Goal: Task Accomplishment & Management: Use online tool/utility

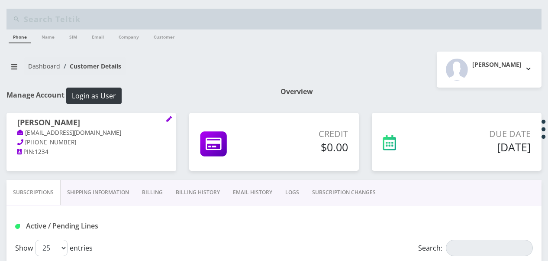
select select "372"
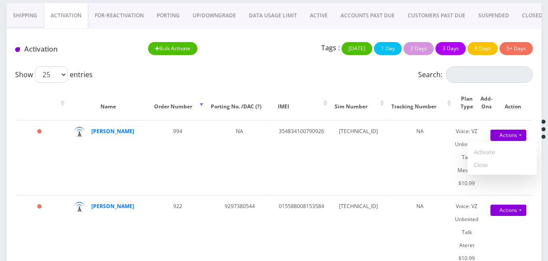
scroll to position [55, 0]
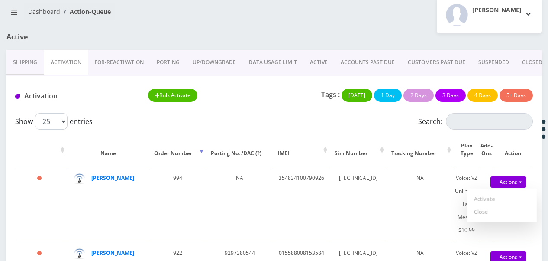
click at [318, 65] on link "ACTIVE" at bounding box center [319, 62] width 31 height 25
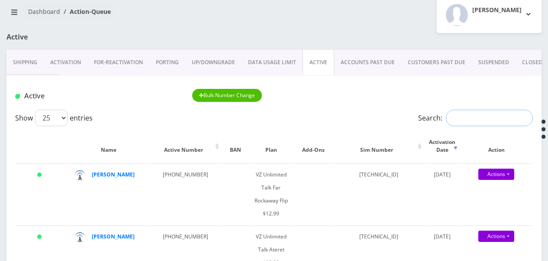
click at [460, 121] on input "Search:" at bounding box center [489, 118] width 87 height 16
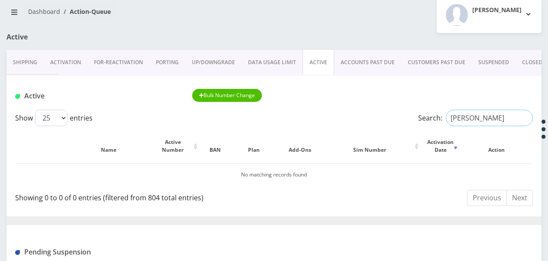
type input "sarner"
click at [529, 61] on link "CLOSED" at bounding box center [532, 62] width 33 height 25
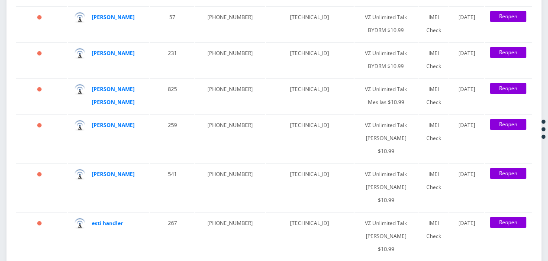
scroll to position [1558, 0]
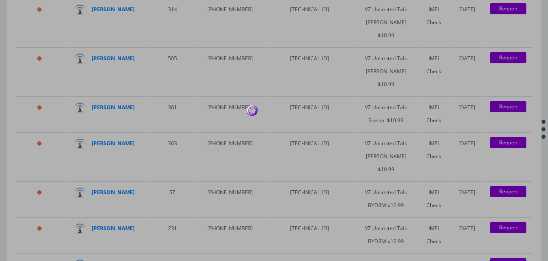
scroll to position [1537, 0]
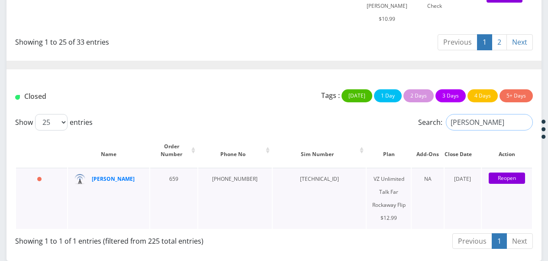
type input "sarner"
drag, startPoint x: 128, startPoint y: 183, endPoint x: 111, endPoint y: 177, distance: 18.4
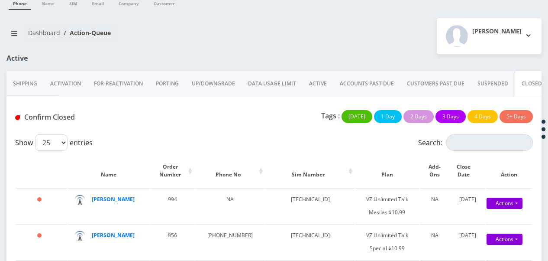
scroll to position [0, 0]
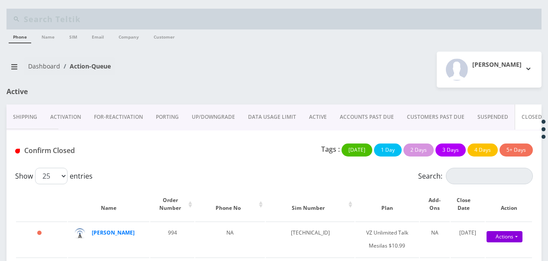
click at [320, 117] on link "ACTIVE" at bounding box center [318, 116] width 31 height 25
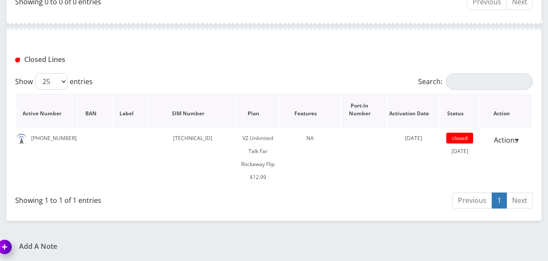
scroll to position [152, 0]
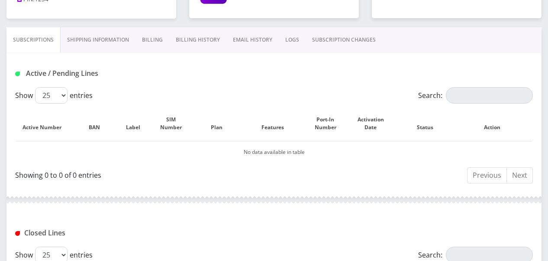
click at [158, 44] on link "Billing" at bounding box center [153, 39] width 34 height 25
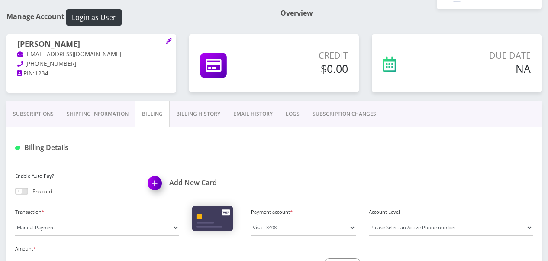
scroll to position [66, 0]
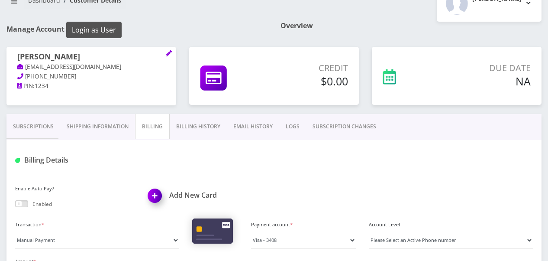
click at [108, 26] on button "Login as User" at bounding box center [93, 30] width 55 height 16
click at [47, 121] on link "Subscriptions" at bounding box center [33, 126] width 54 height 25
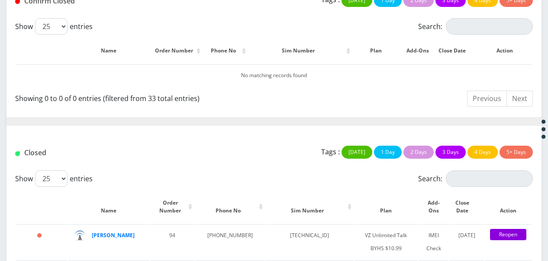
scroll to position [211, 0]
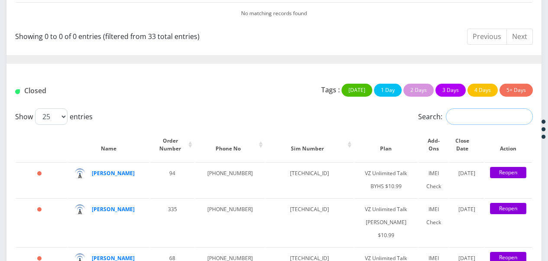
click at [471, 114] on input "Search:" at bounding box center [489, 116] width 87 height 16
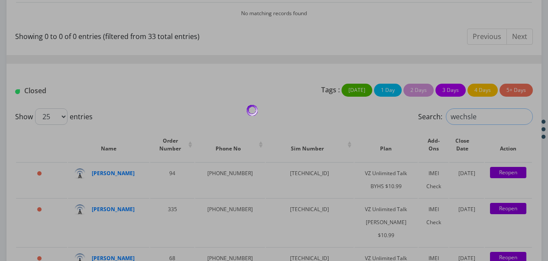
type input "wechsler"
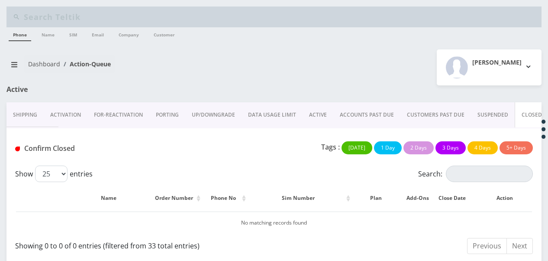
scroll to position [0, 0]
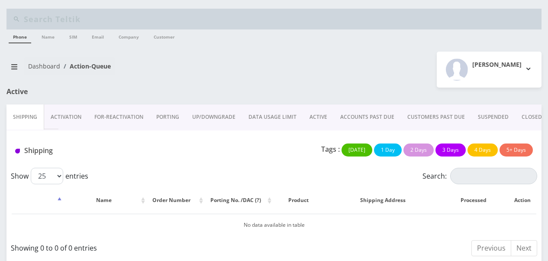
click at [318, 119] on link "ACTIVE" at bounding box center [318, 116] width 31 height 25
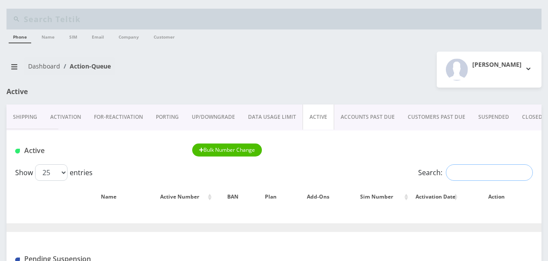
click at [450, 168] on input "Search:" at bounding box center [489, 172] width 87 height 16
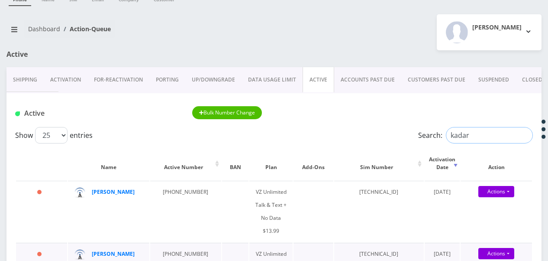
scroll to position [130, 0]
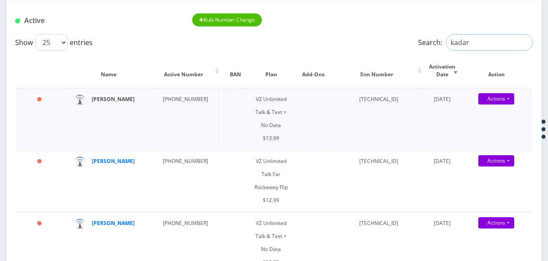
type input "kadar"
